Goal: Task Accomplishment & Management: Complete application form

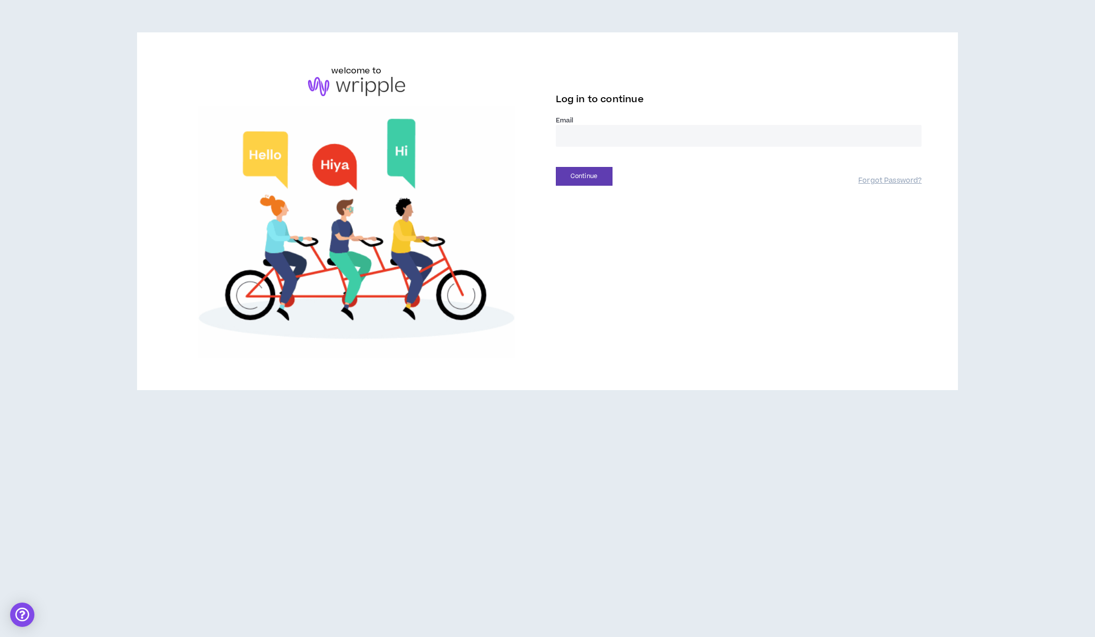
click at [631, 136] on input "email" at bounding box center [739, 136] width 366 height 22
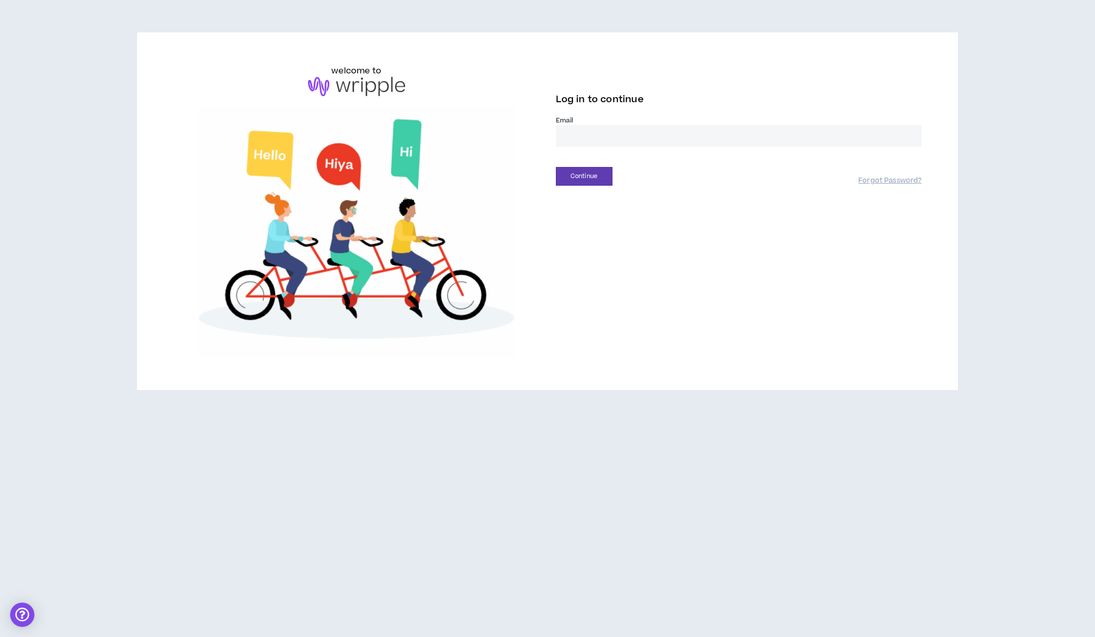
type input "**********"
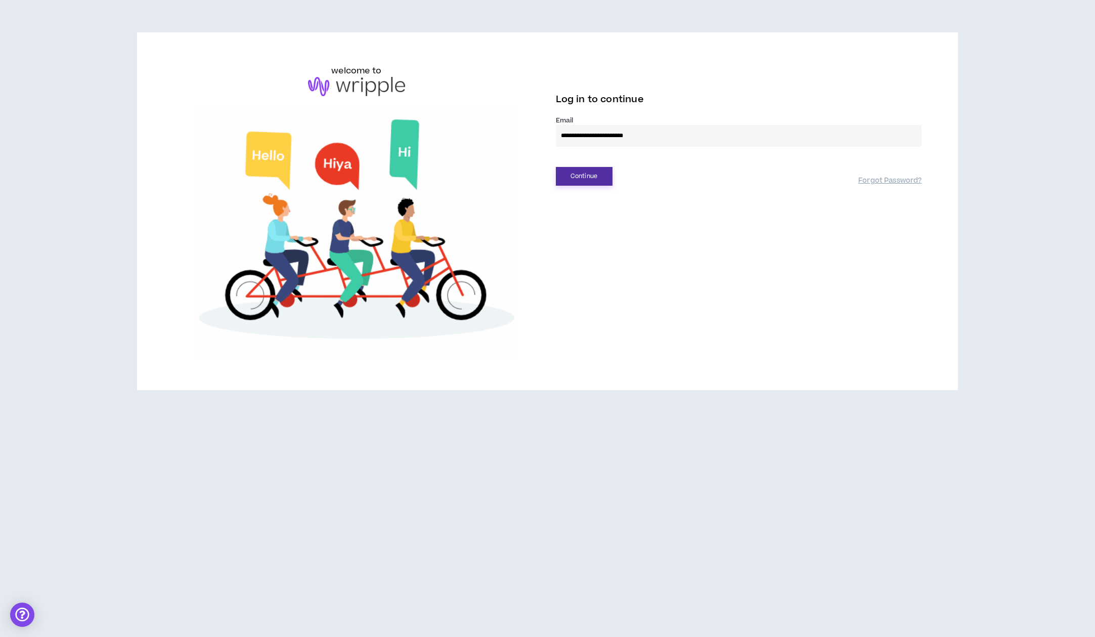
click at [597, 175] on button "Continue" at bounding box center [584, 176] width 57 height 19
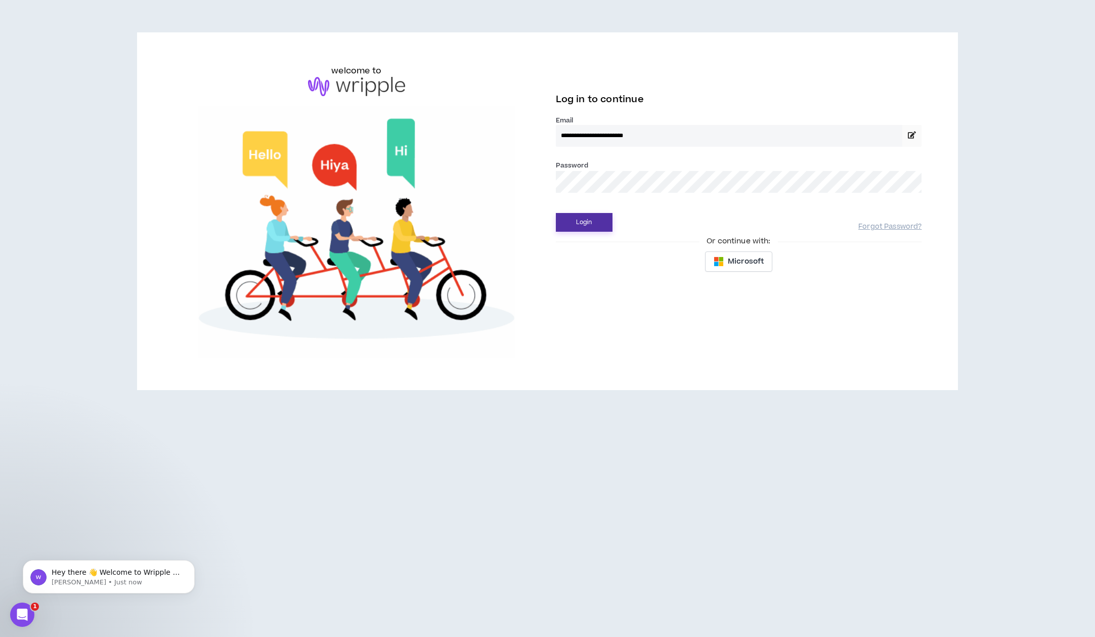
click at [588, 217] on button "Login" at bounding box center [584, 222] width 57 height 19
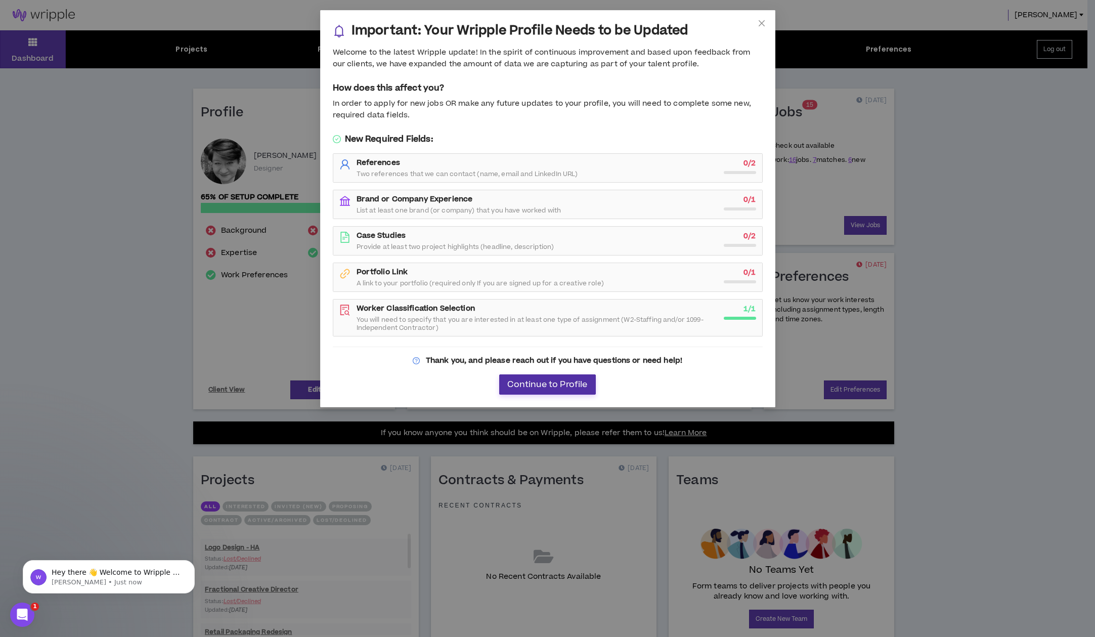
click at [559, 376] on button "Continue to Profile" at bounding box center [547, 384] width 96 height 20
select select "*"
select select "US"
select select "*******"
select select "*"
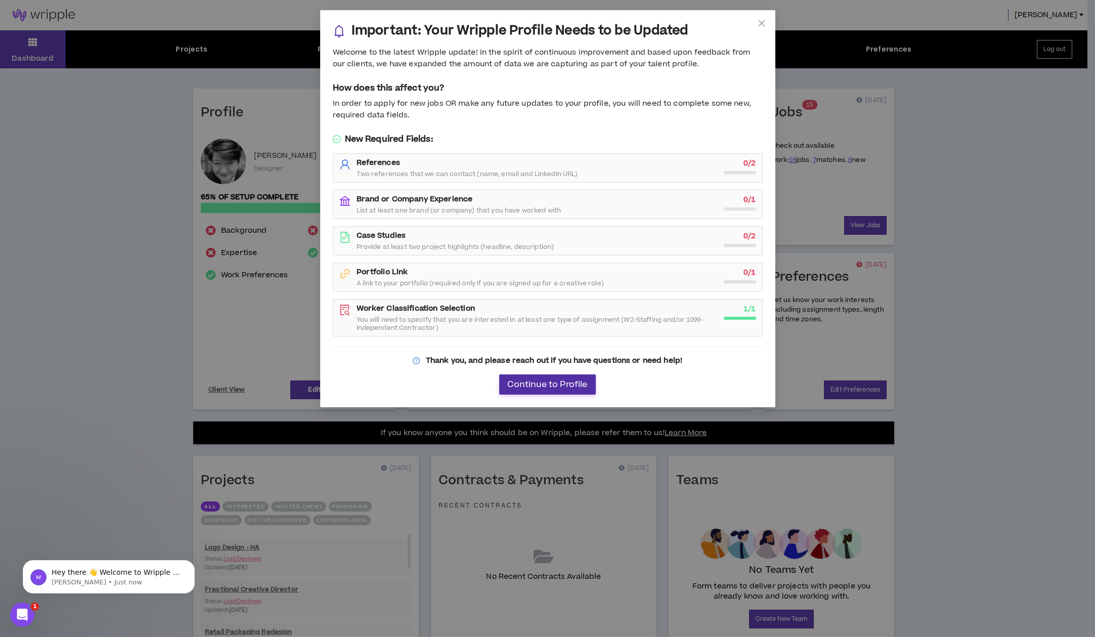
select select "**********"
select select "*****"
select select "**********"
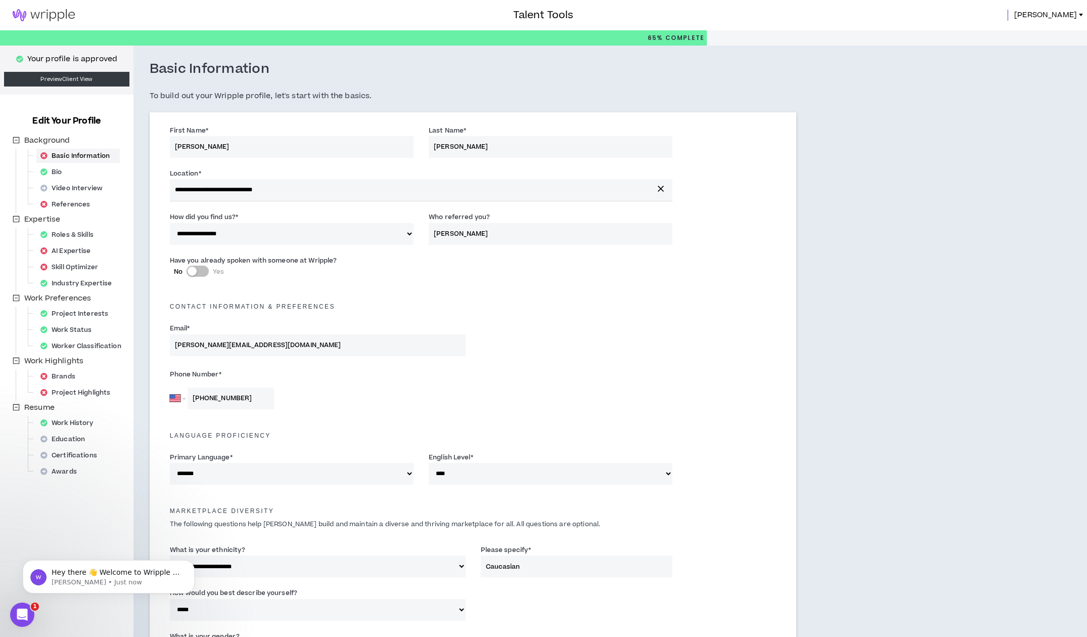
click at [898, 202] on div "**********" at bounding box center [541, 566] width 816 height 1041
click at [41, 14] on img at bounding box center [43, 15] width 87 height 12
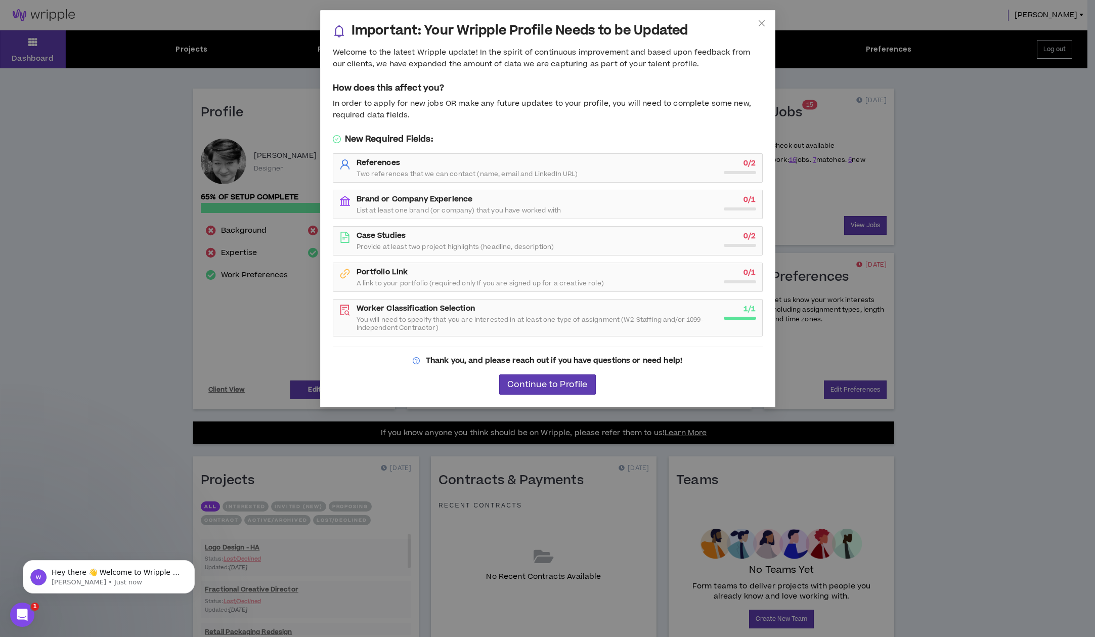
click at [363, 366] on div "Thank you, and please reach out if you have questions or need help!" at bounding box center [548, 360] width 430 height 11
click at [760, 20] on icon "close" at bounding box center [762, 23] width 8 height 8
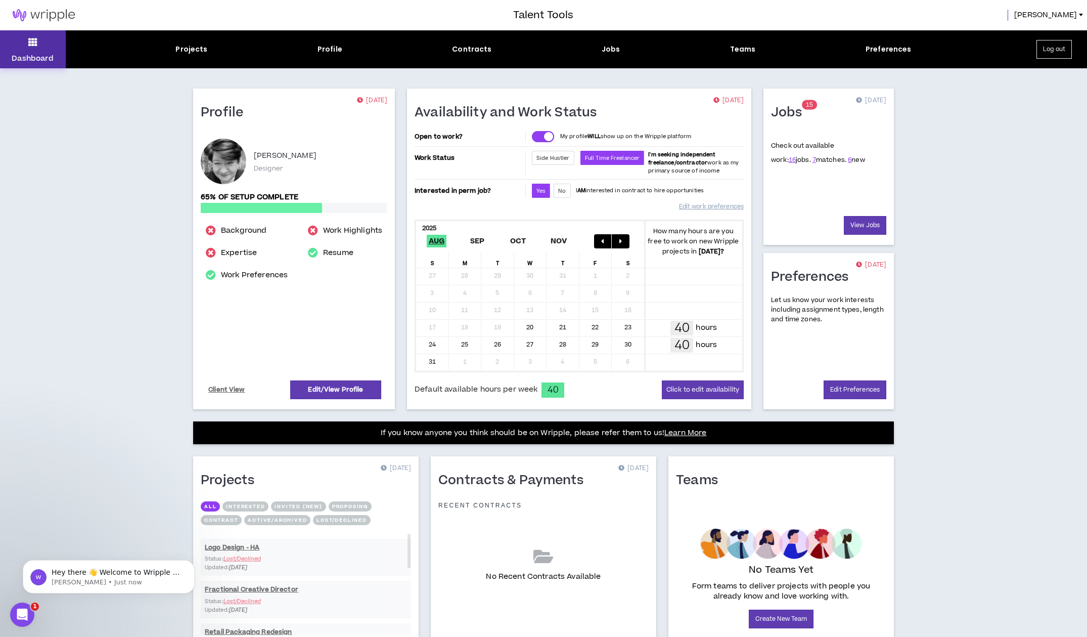
click at [37, 42] on icon at bounding box center [32, 42] width 9 height 14
click at [789, 160] on link "16" at bounding box center [792, 159] width 7 height 9
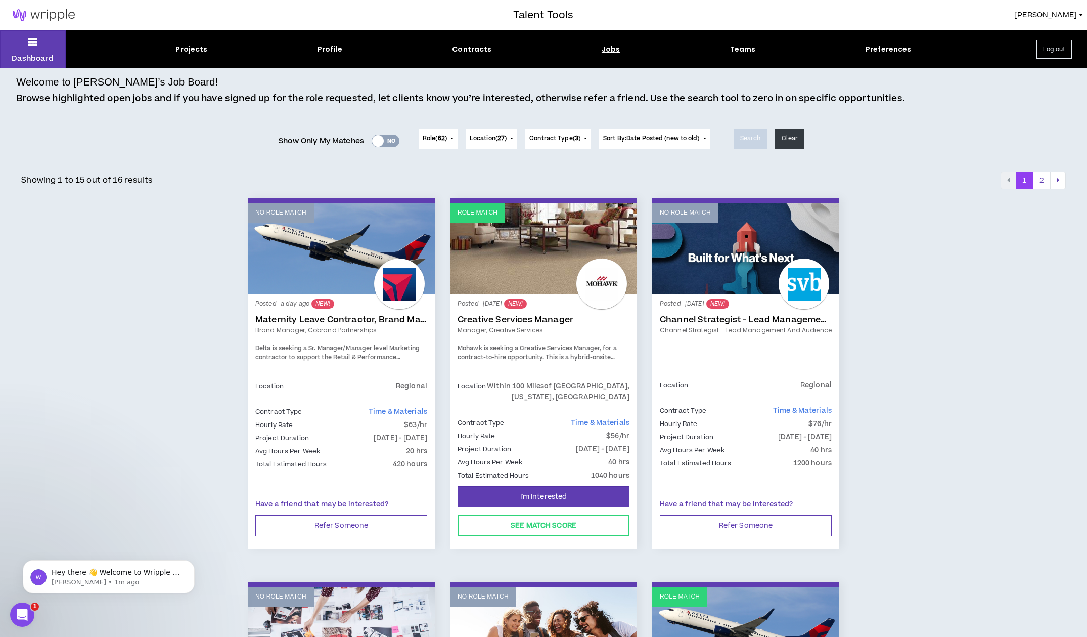
click at [448, 138] on button "Role ( 62 )" at bounding box center [438, 138] width 39 height 20
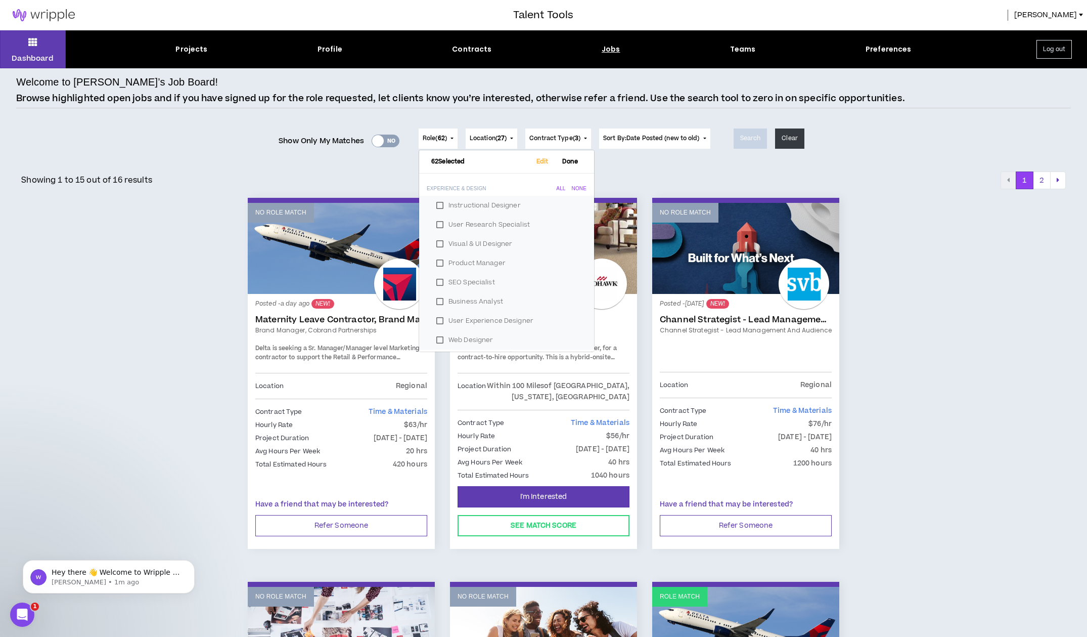
click at [436, 204] on label "Instructional Designer" at bounding box center [506, 205] width 151 height 15
click at [437, 222] on label "User Research Specialist" at bounding box center [506, 224] width 151 height 15
click at [438, 261] on label "Product Manager" at bounding box center [506, 262] width 151 height 15
click at [439, 282] on label "SEO Specialist" at bounding box center [506, 282] width 151 height 15
click at [438, 299] on label "Business Analyst" at bounding box center [506, 301] width 151 height 15
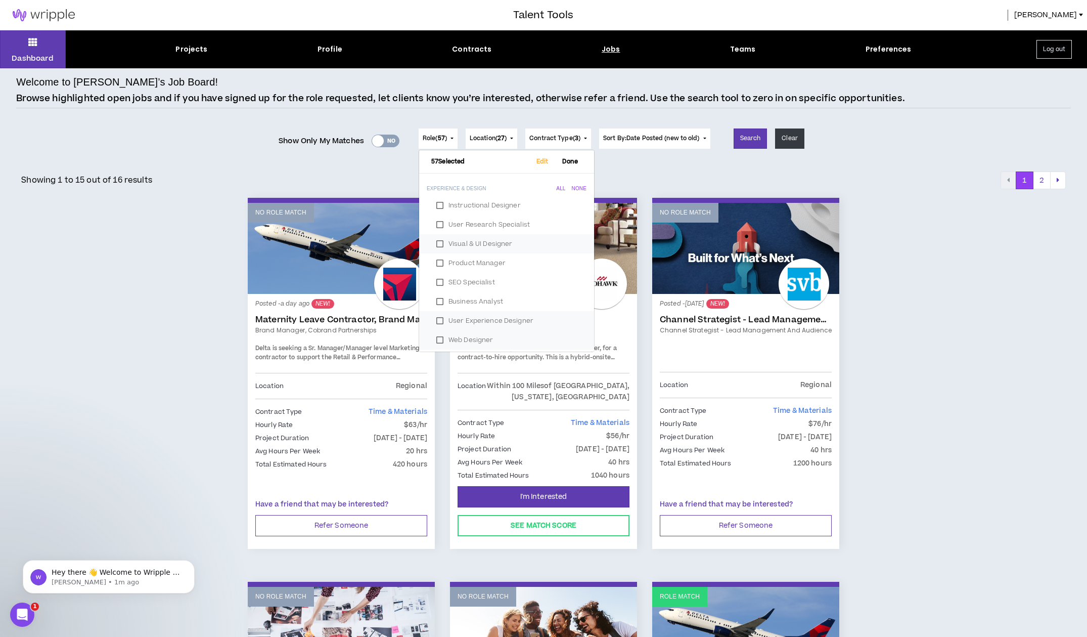
click at [437, 319] on label "User Experience Designer" at bounding box center [506, 320] width 151 height 15
click at [438, 315] on label "Recruiter" at bounding box center [506, 313] width 151 height 15
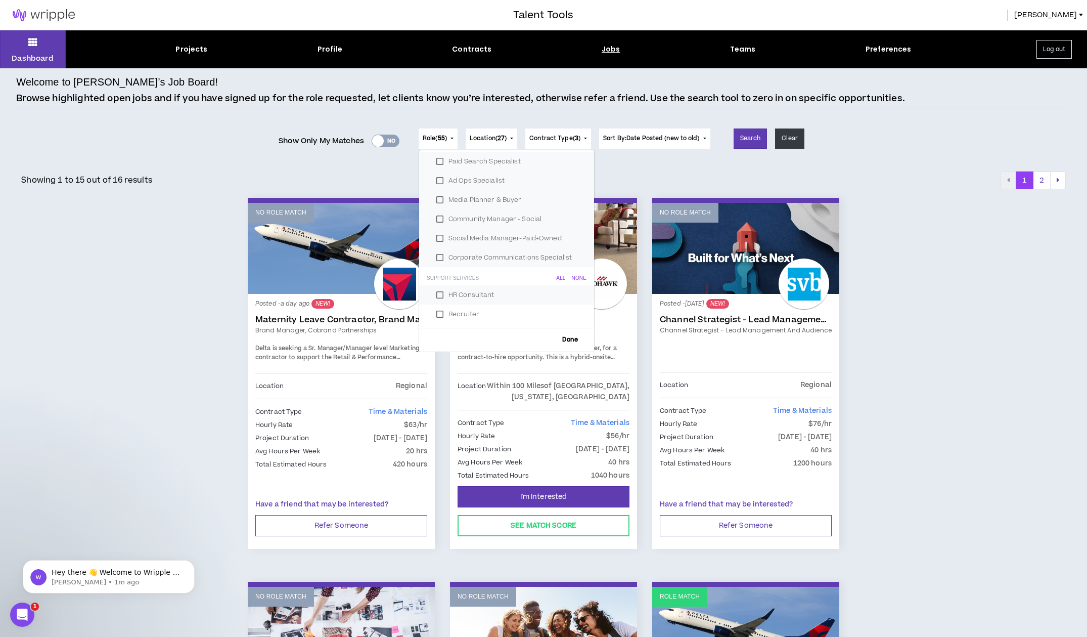
click at [441, 290] on label "HR Consultant" at bounding box center [506, 294] width 151 height 15
click at [437, 256] on label "Corporate Communications Specialist" at bounding box center [506, 257] width 151 height 15
click at [437, 237] on label "Social Media Manager-Paid+Owned" at bounding box center [506, 238] width 151 height 15
click at [437, 214] on label "Community Manager - Social" at bounding box center [506, 218] width 151 height 15
click at [439, 193] on label "Media Planner & Buyer" at bounding box center [506, 199] width 151 height 15
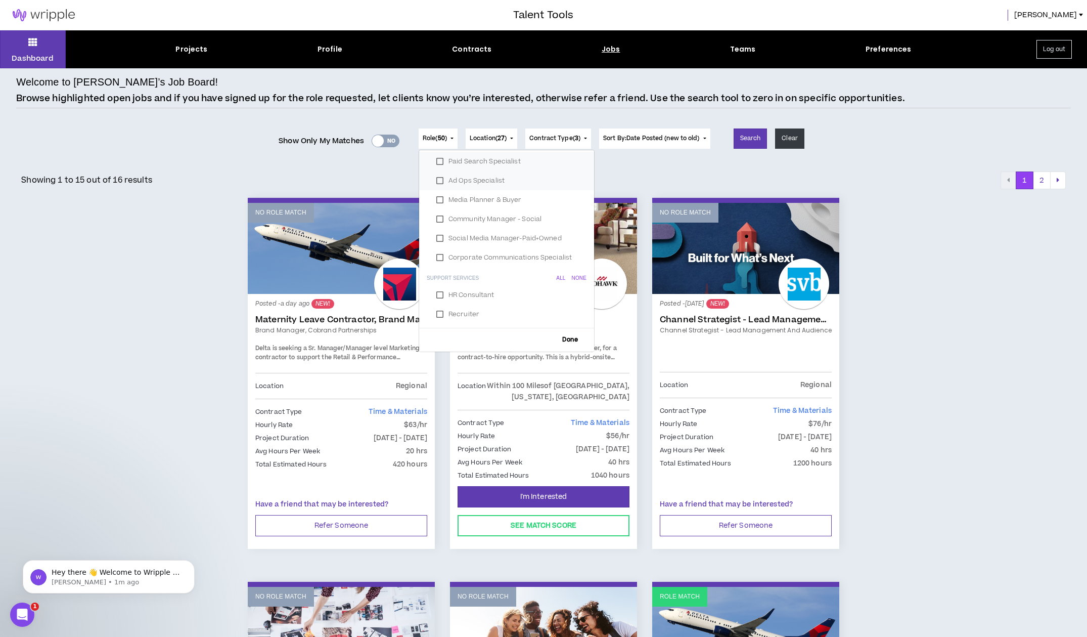
click at [439, 179] on label "Ad Ops Specialist" at bounding box center [506, 180] width 151 height 15
click at [437, 174] on label "Paid Search Specialist" at bounding box center [506, 176] width 151 height 15
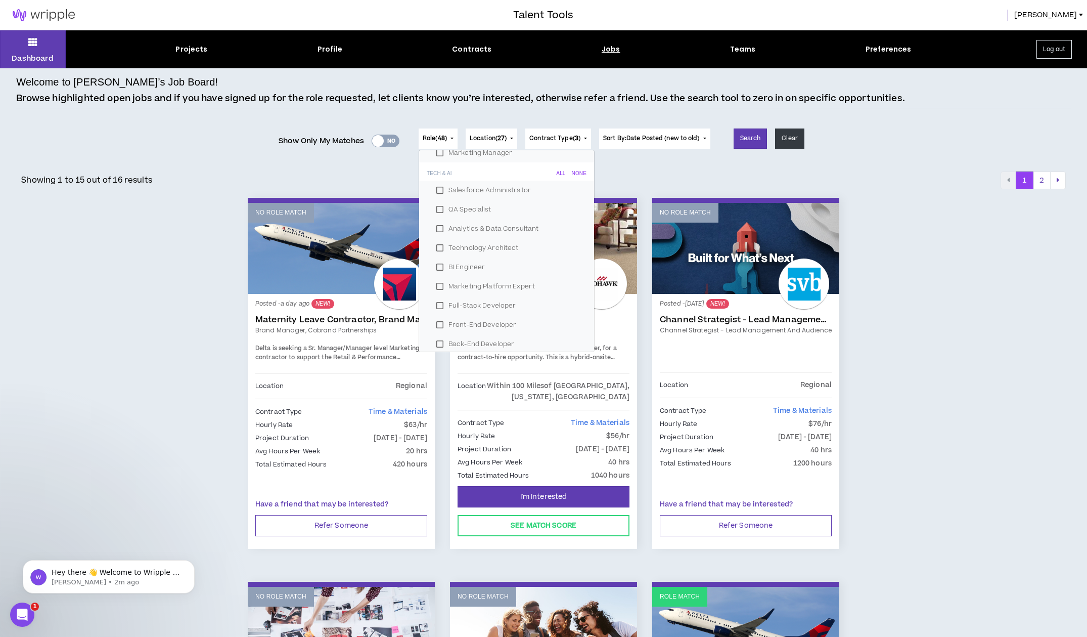
scroll to position [875, 0]
click at [572, 171] on div "None" at bounding box center [579, 174] width 15 height 6
click at [572, 244] on div "None" at bounding box center [579, 244] width 15 height 6
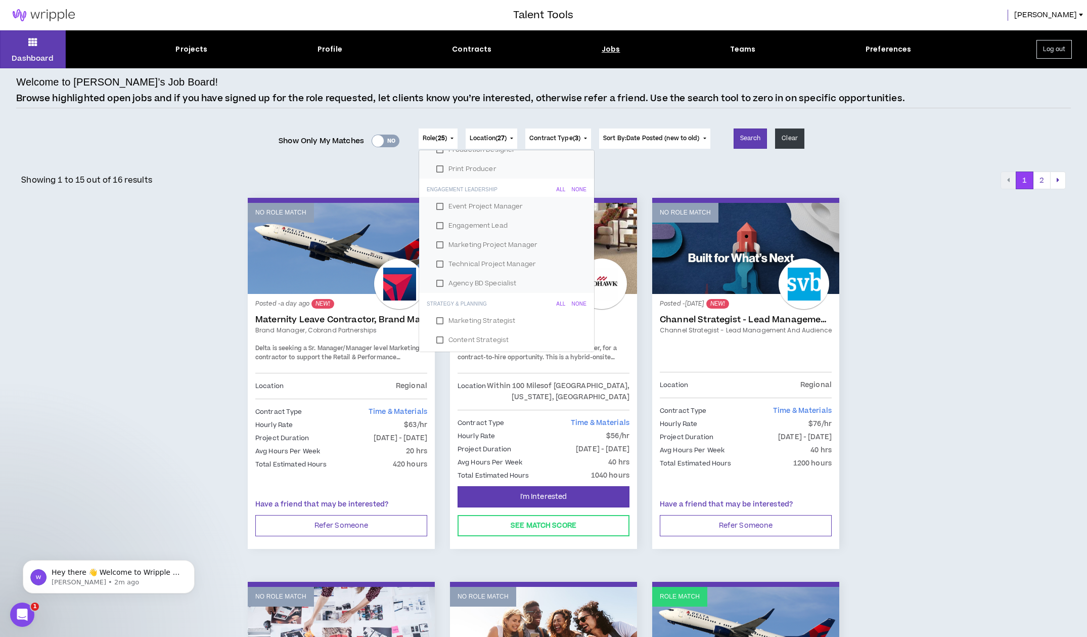
click at [572, 189] on div "None" at bounding box center [579, 190] width 15 height 6
click at [439, 262] on label "NFT Creator / Artist" at bounding box center [506, 263] width 151 height 15
click at [437, 241] on label "Proofreader" at bounding box center [506, 244] width 151 height 15
click at [439, 226] on label "Email Designer & Developer" at bounding box center [506, 225] width 151 height 15
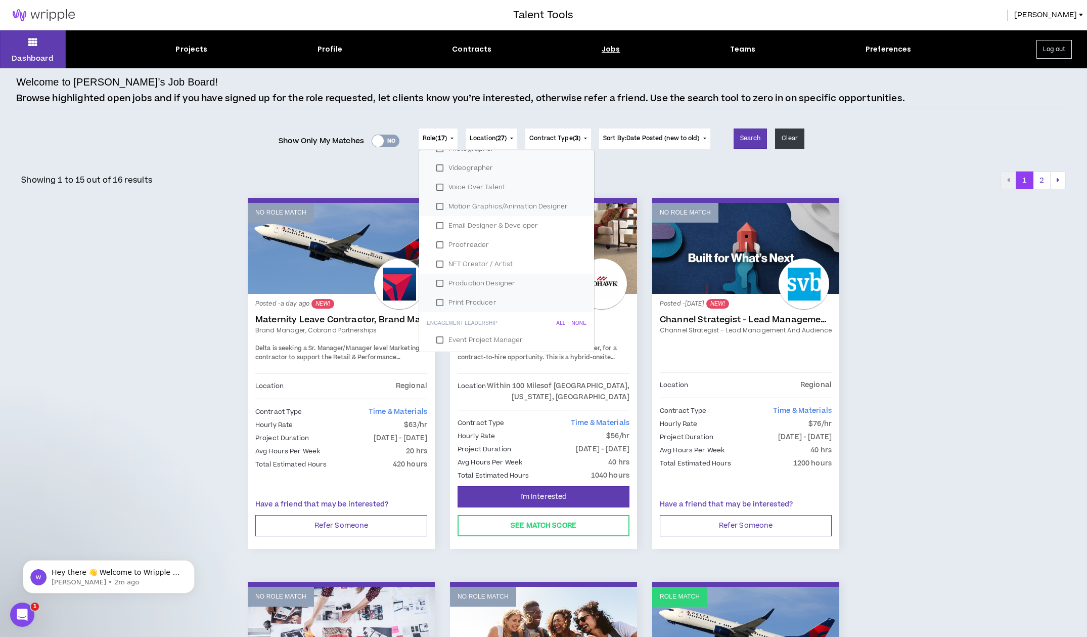
click at [441, 207] on label "Motion Graphics/Animation Designer" at bounding box center [506, 206] width 151 height 15
click at [439, 188] on label "Voice Over Talent" at bounding box center [506, 187] width 151 height 15
click at [438, 168] on label "Videographer" at bounding box center [506, 167] width 151 height 15
click at [439, 251] on label "Photographer" at bounding box center [506, 251] width 151 height 15
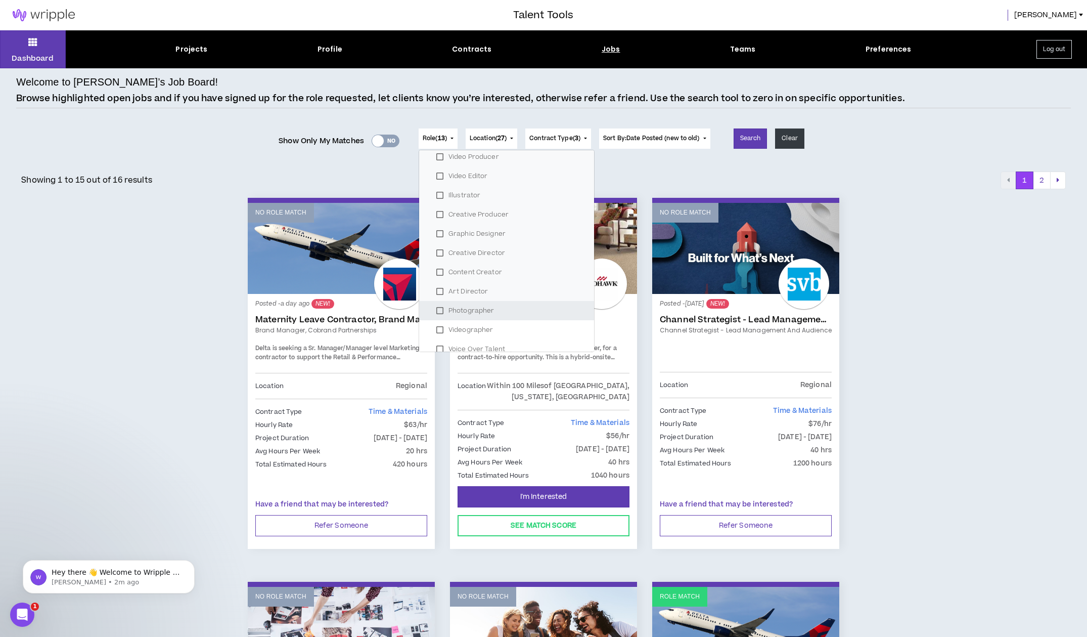
scroll to position [213, 0]
click at [439, 241] on label "Creative Producer" at bounding box center [506, 241] width 151 height 15
click at [437, 224] on label "Illustrator" at bounding box center [506, 221] width 151 height 15
click at [442, 198] on label "Video Editor" at bounding box center [506, 202] width 151 height 15
click at [438, 181] on label "Video Producer" at bounding box center [506, 183] width 151 height 15
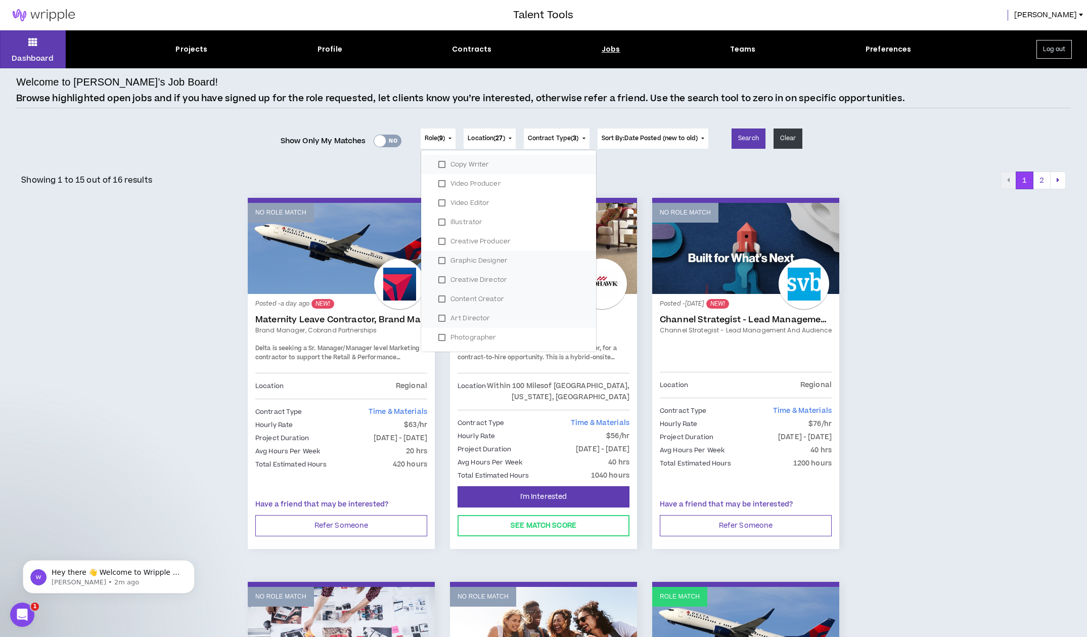
click at [437, 160] on label "Copy Writer" at bounding box center [508, 164] width 151 height 15
click at [441, 284] on label "Web Designer" at bounding box center [508, 286] width 151 height 15
click at [563, 161] on span "Done" at bounding box center [572, 161] width 24 height 7
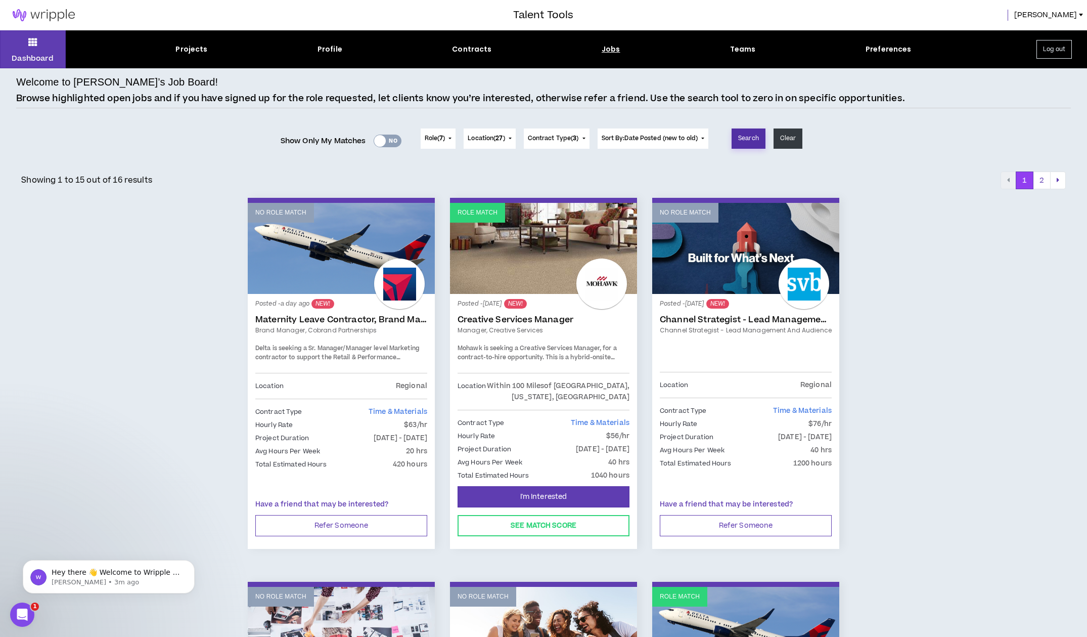
click at [754, 138] on button "Search" at bounding box center [749, 138] width 34 height 20
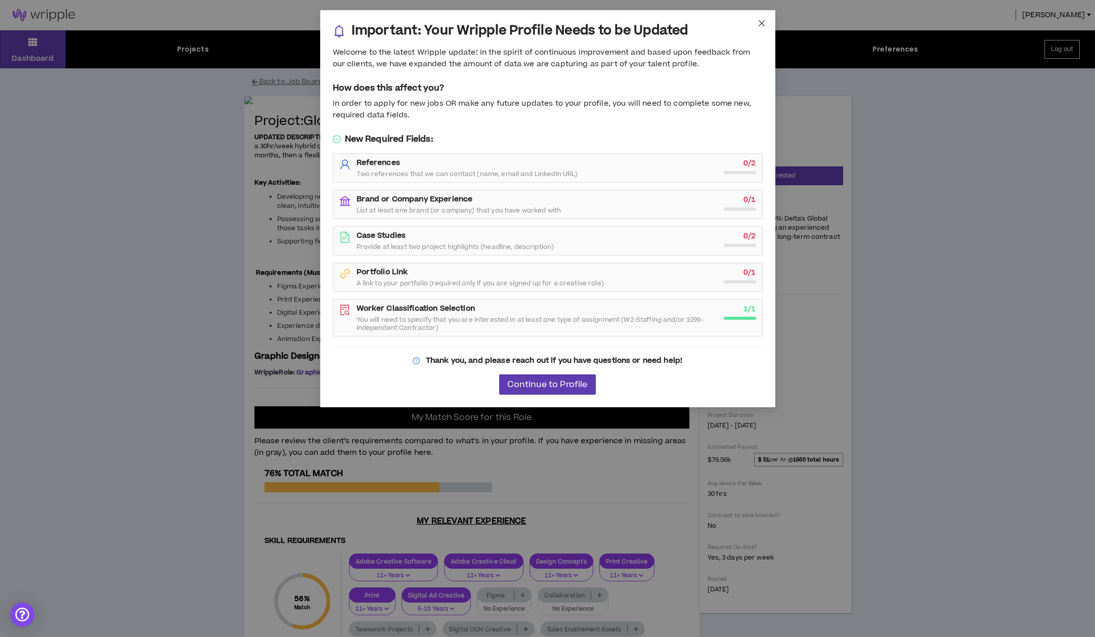
click at [762, 23] on icon "close" at bounding box center [761, 23] width 6 height 6
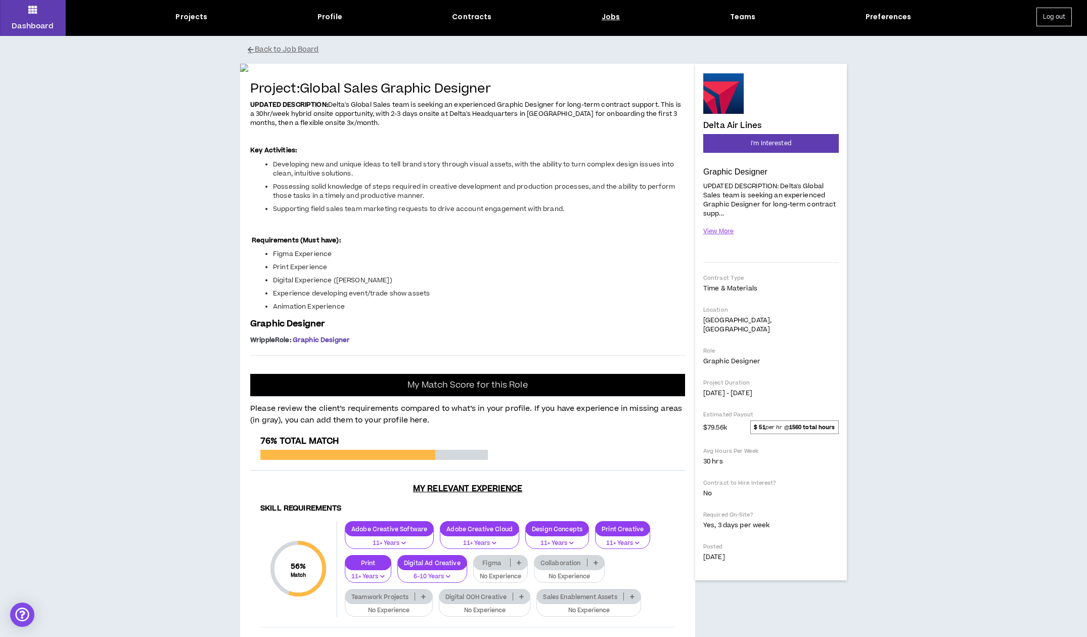
scroll to position [33, 0]
click at [726, 228] on button "View More" at bounding box center [718, 231] width 31 height 18
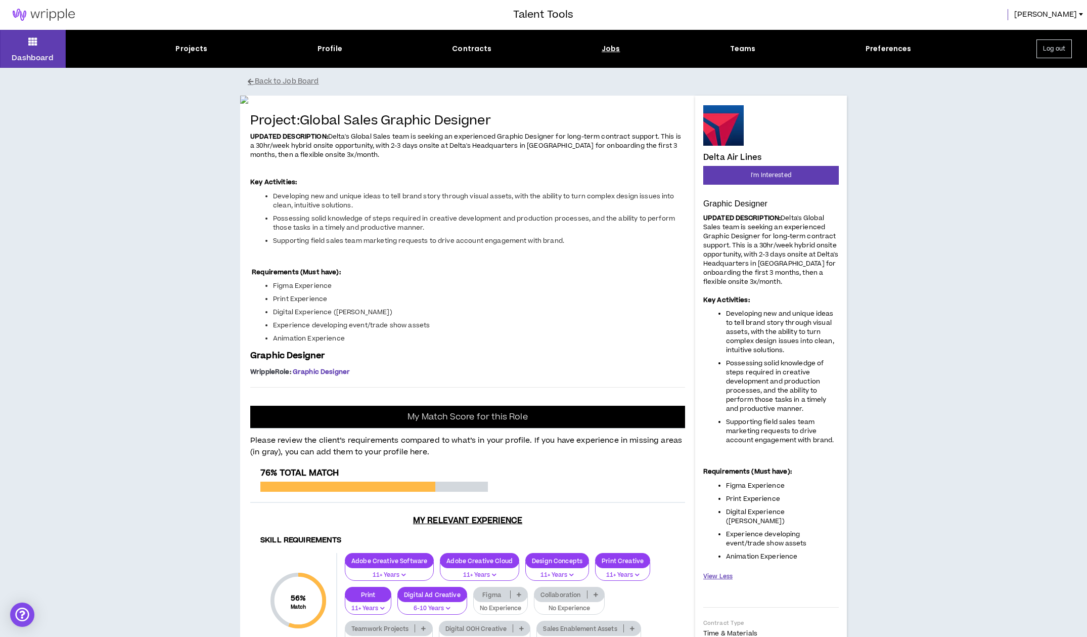
scroll to position [2, 0]
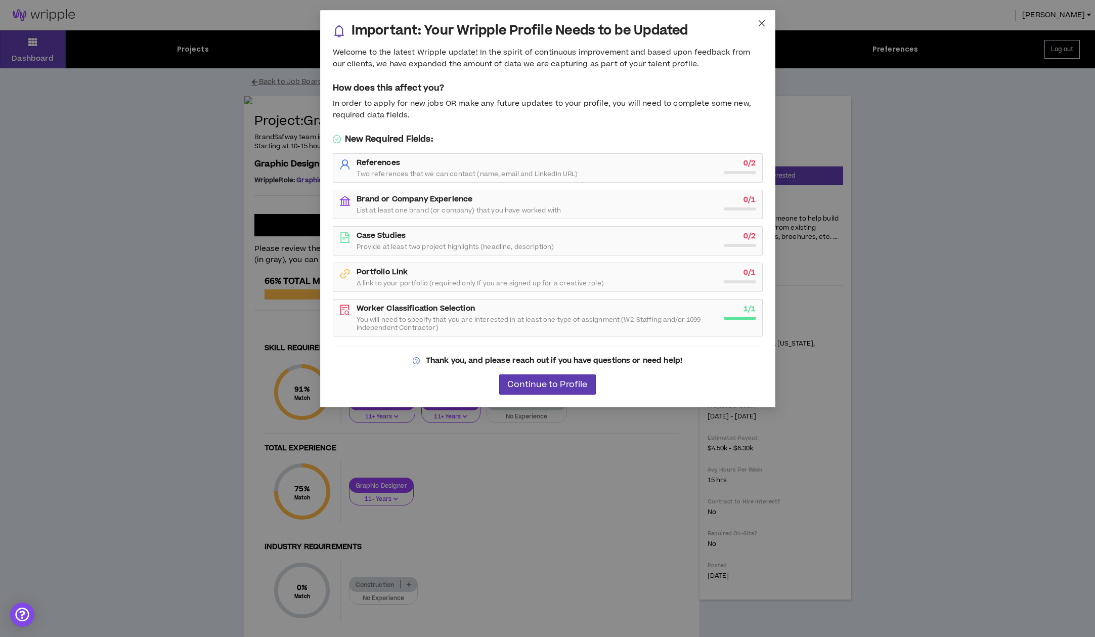
click at [762, 21] on icon "close" at bounding box center [762, 23] width 8 height 8
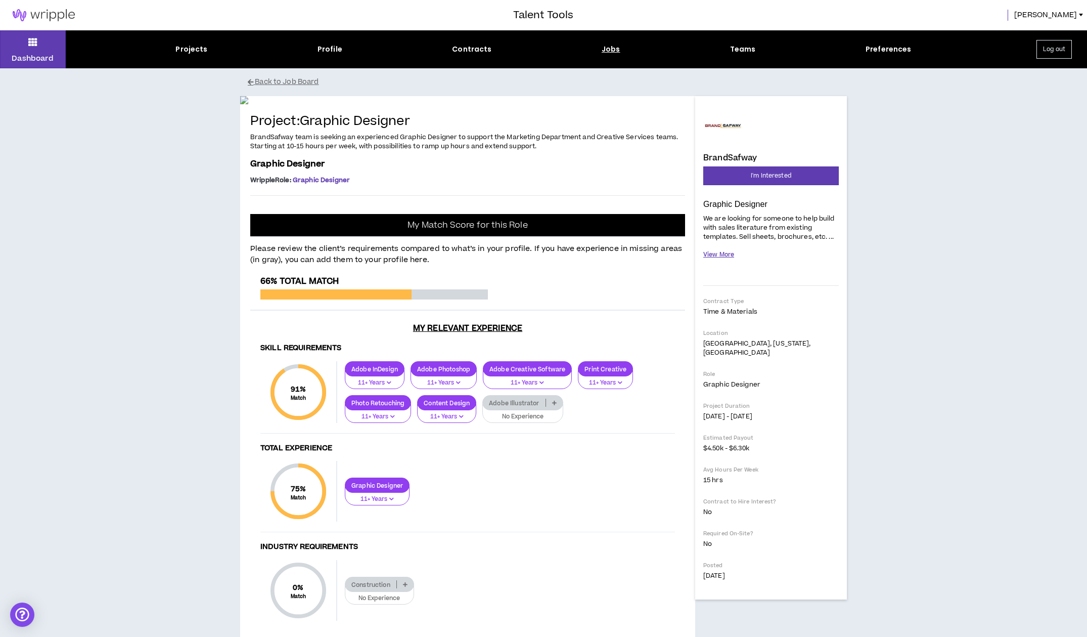
click at [722, 251] on button "View More" at bounding box center [718, 255] width 31 height 18
